Goal: Task Accomplishment & Management: Use online tool/utility

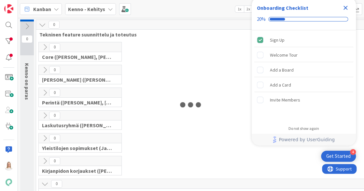
click at [344, 6] on icon "Close Checklist" at bounding box center [346, 8] width 4 height 4
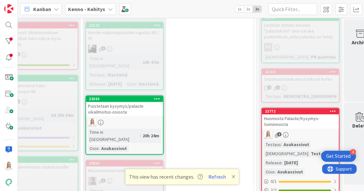
scroll to position [214, 304]
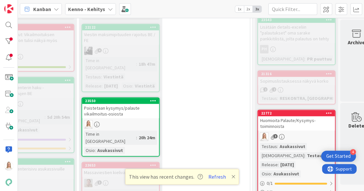
click at [294, 112] on div "22772" at bounding box center [298, 113] width 74 height 5
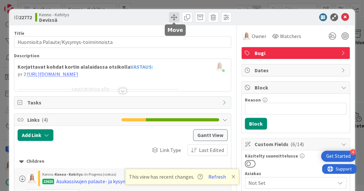
click at [172, 18] on span at bounding box center [174, 17] width 10 height 10
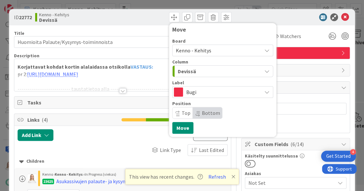
click at [205, 114] on span "Bottom" at bounding box center [211, 113] width 18 height 7
click at [184, 125] on button "Move" at bounding box center [182, 128] width 21 height 12
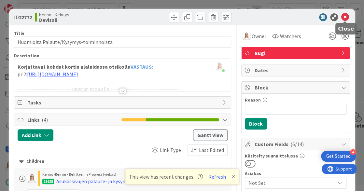
click at [344, 15] on icon at bounding box center [346, 17] width 8 height 8
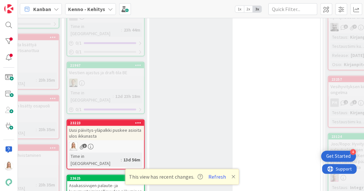
scroll to position [455, 233]
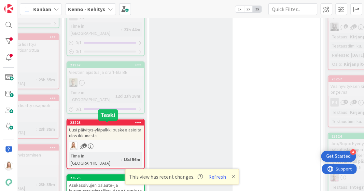
click at [106, 176] on div "23625" at bounding box center [107, 178] width 74 height 5
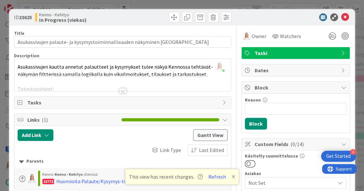
drag, startPoint x: 20, startPoint y: 19, endPoint x: 32, endPoint y: 19, distance: 12.7
click at [32, 19] on b "23625" at bounding box center [25, 17] width 13 height 7
click at [343, 18] on icon at bounding box center [346, 17] width 8 height 8
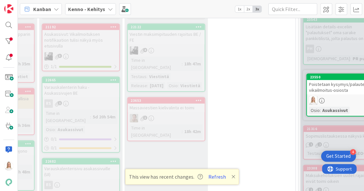
scroll to position [199, 294]
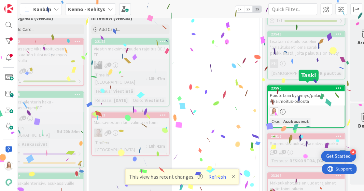
click at [314, 86] on div "23550" at bounding box center [308, 88] width 74 height 5
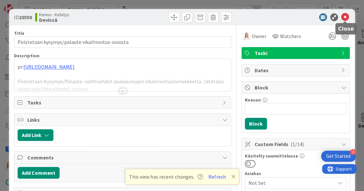
click at [344, 17] on icon at bounding box center [346, 17] width 8 height 8
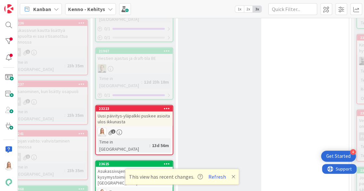
scroll to position [469, 205]
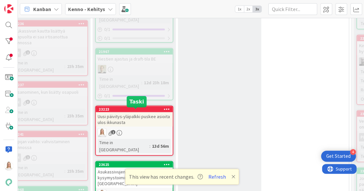
click at [122, 162] on div "23625" at bounding box center [136, 164] width 74 height 5
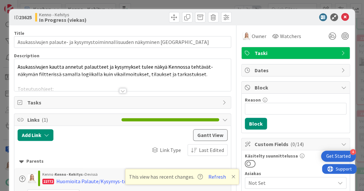
click at [123, 91] on div at bounding box center [122, 90] width 7 height 5
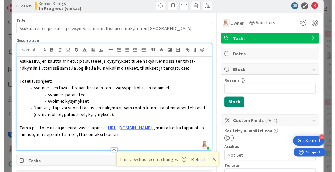
scroll to position [10, 0]
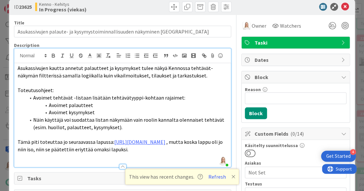
click at [232, 175] on icon at bounding box center [234, 176] width 4 height 5
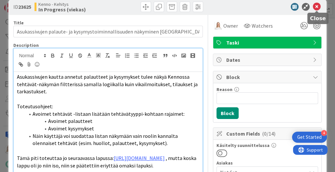
click at [316, 5] on icon at bounding box center [317, 7] width 8 height 8
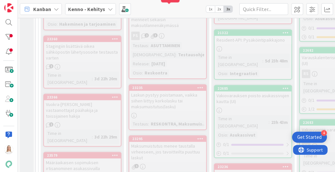
scroll to position [325, 0]
